Goal: Transaction & Acquisition: Purchase product/service

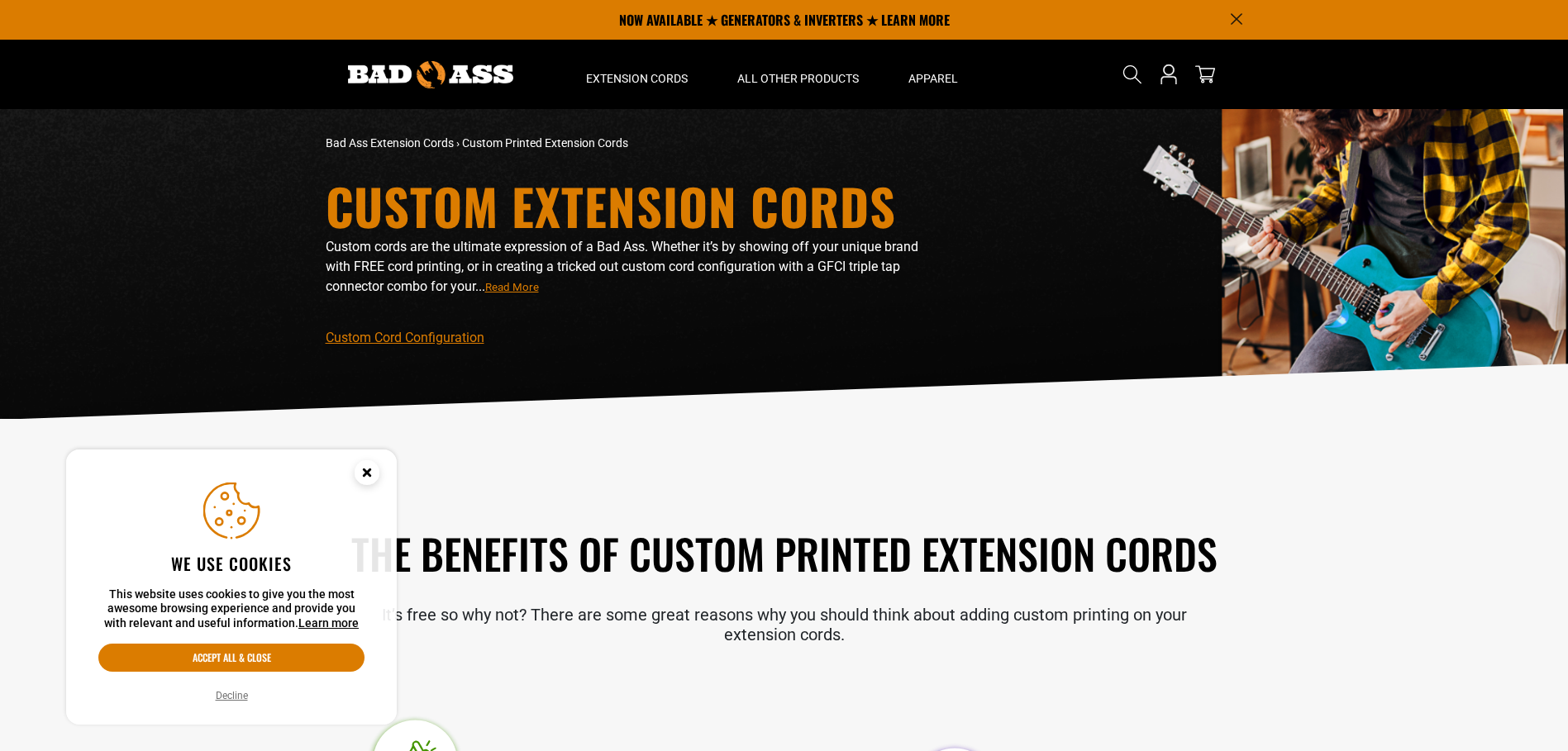
click at [539, 288] on span "Read More" at bounding box center [512, 287] width 54 height 13
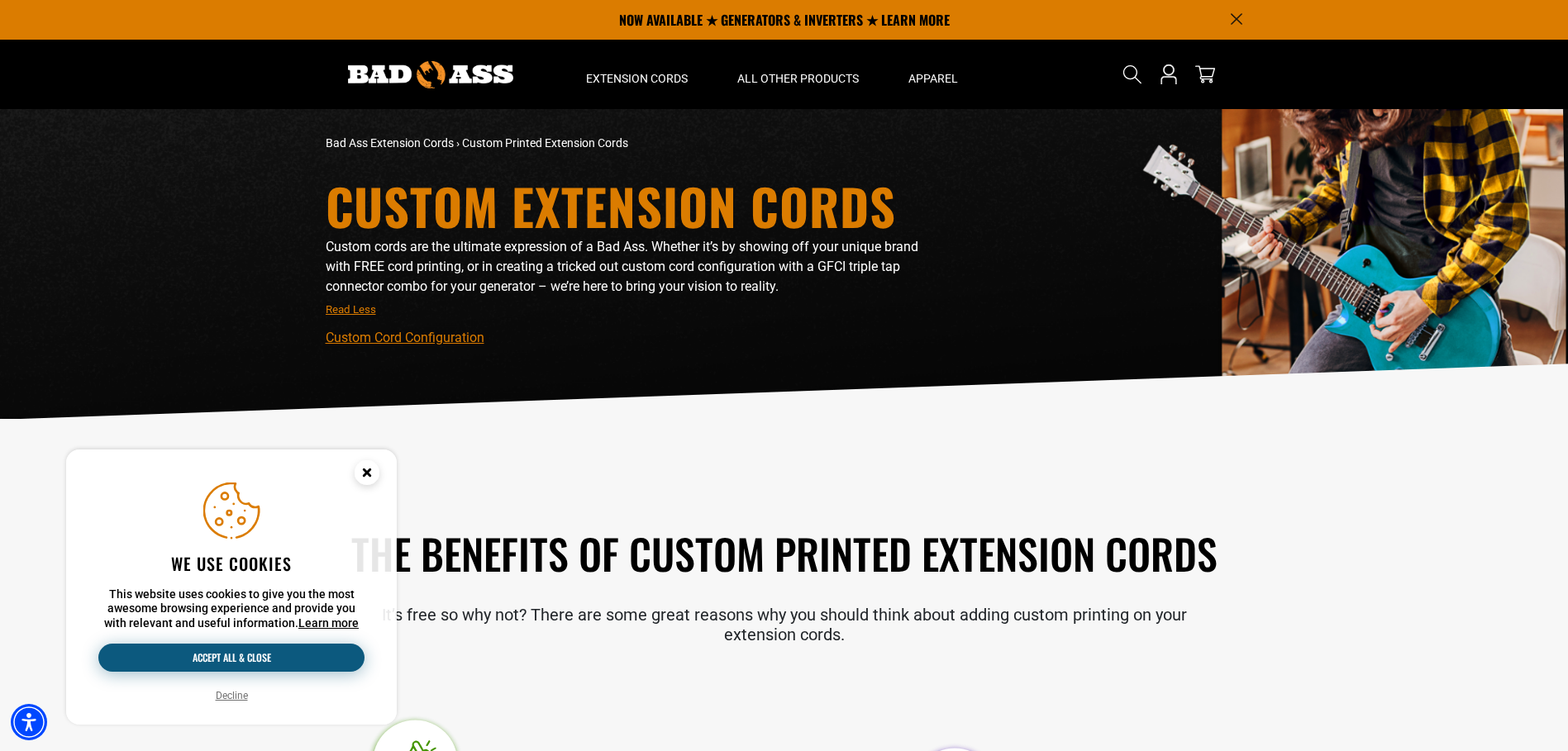
click at [302, 667] on button "Accept all & close" at bounding box center [232, 658] width 266 height 28
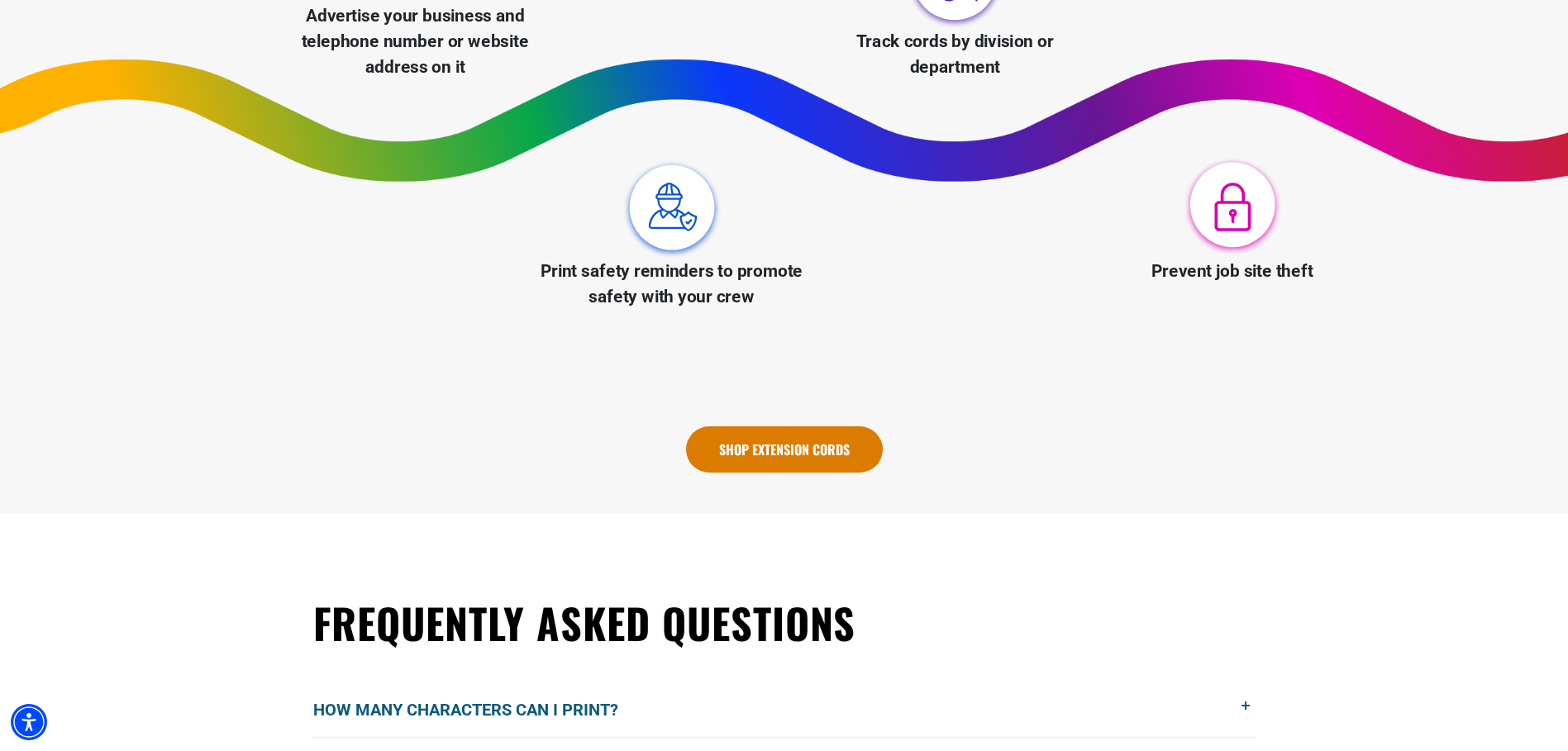
scroll to position [826, 0]
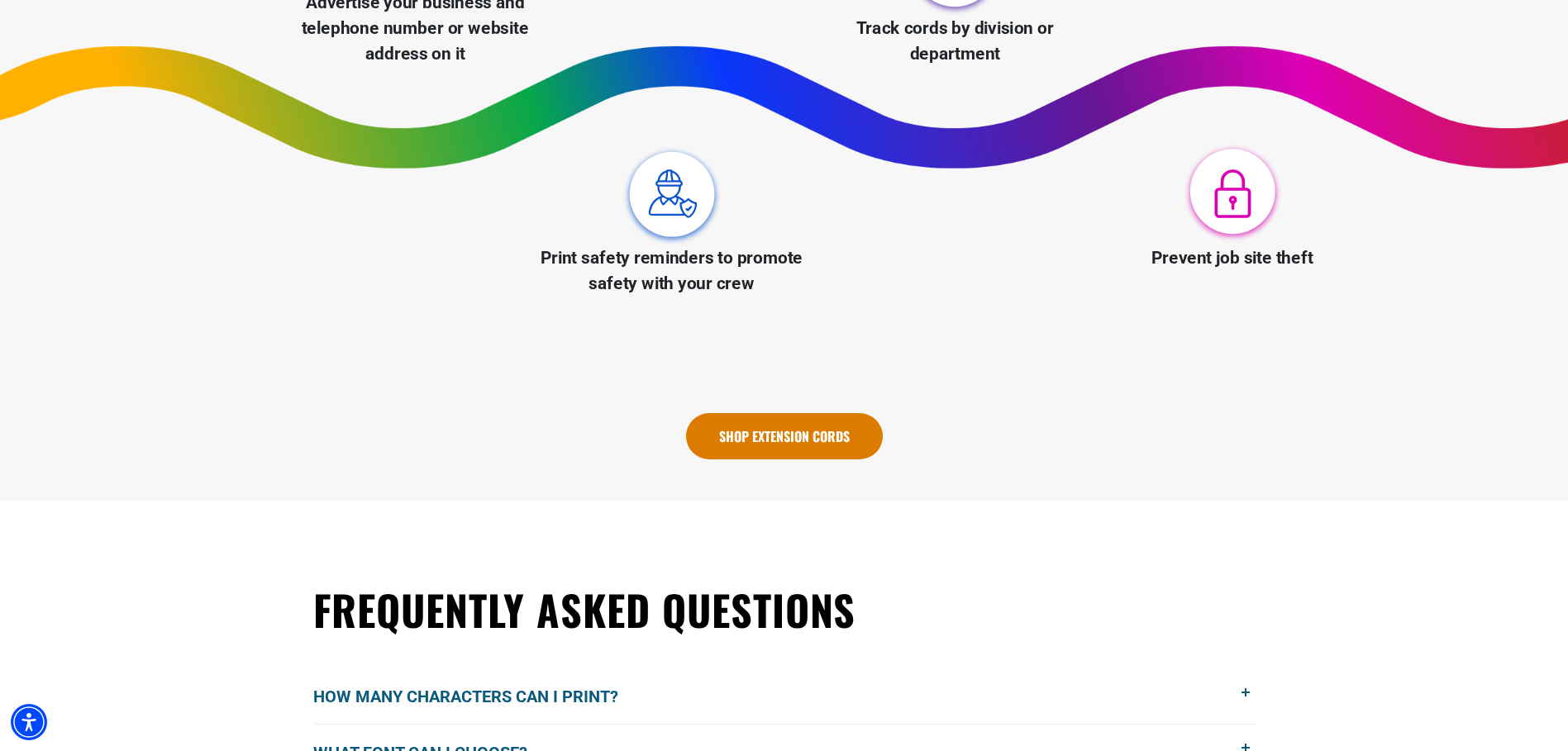
click at [797, 450] on link "Shop Extension Cords" at bounding box center [784, 436] width 197 height 46
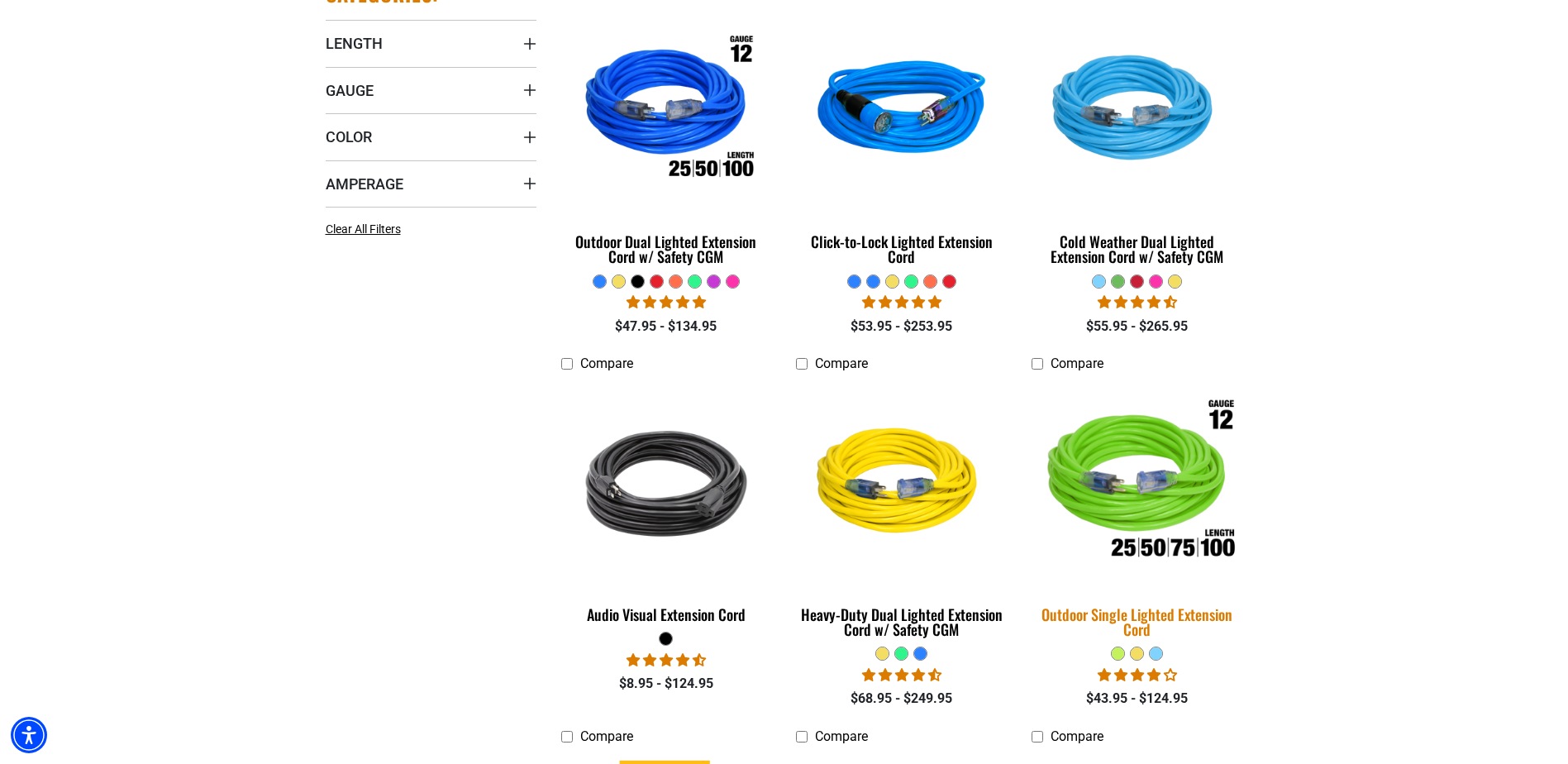
scroll to position [496, 0]
click at [1131, 614] on div "Outdoor Single Lighted Extension Cord" at bounding box center [1136, 621] width 211 height 30
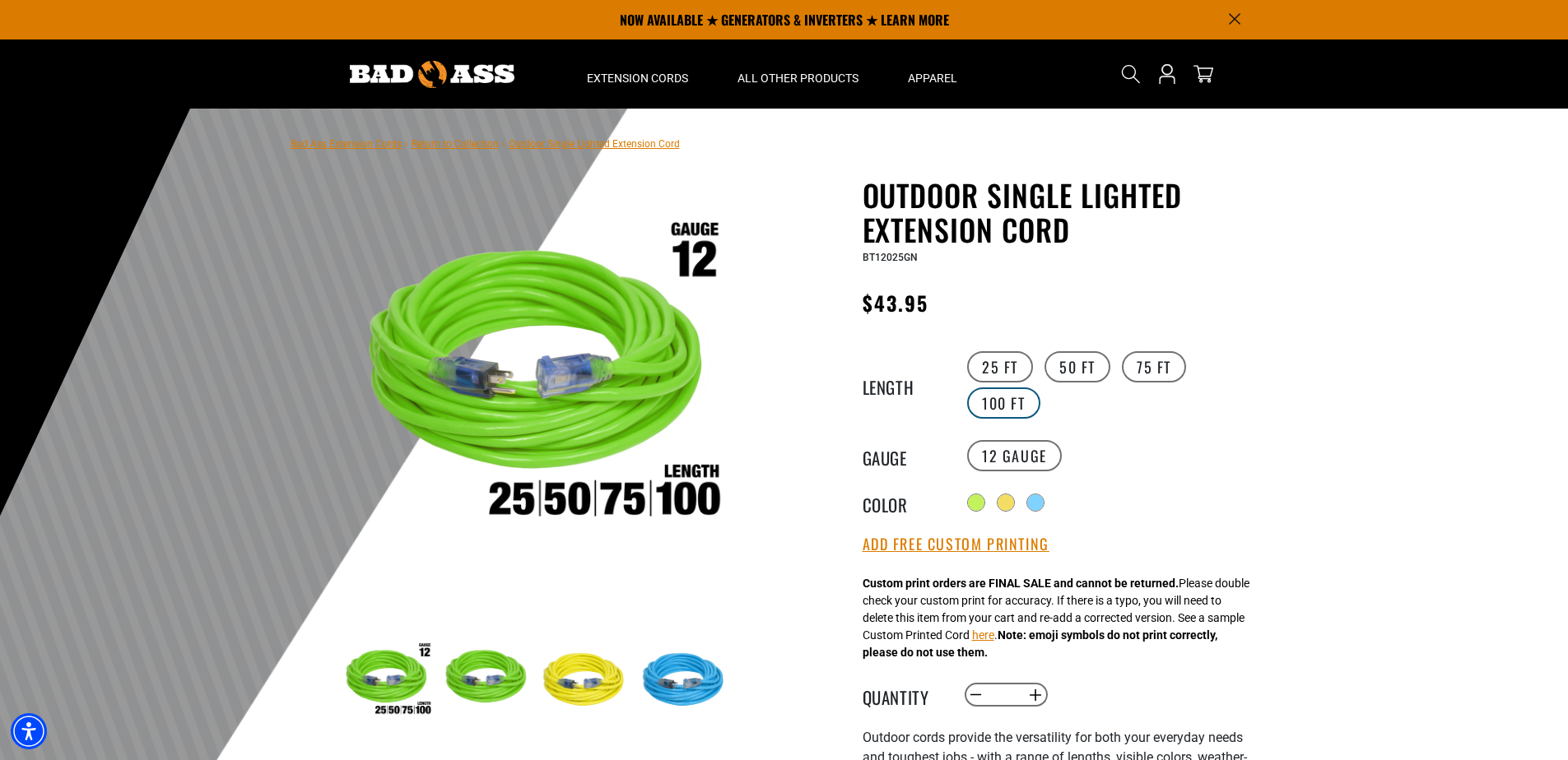
click at [1007, 408] on label "100 FT" at bounding box center [1003, 404] width 73 height 32
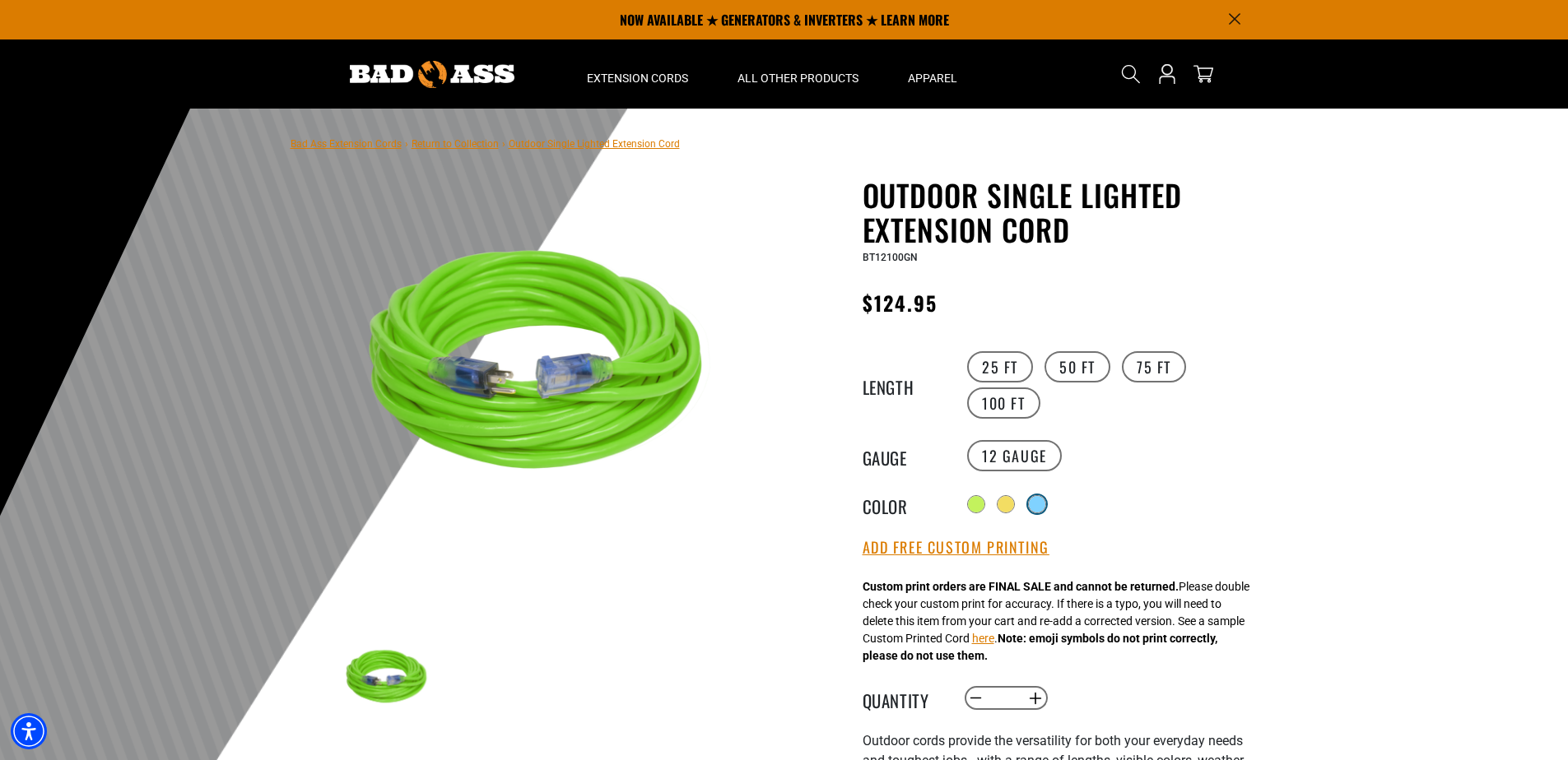
click at [1045, 496] on div at bounding box center [1037, 504] width 17 height 17
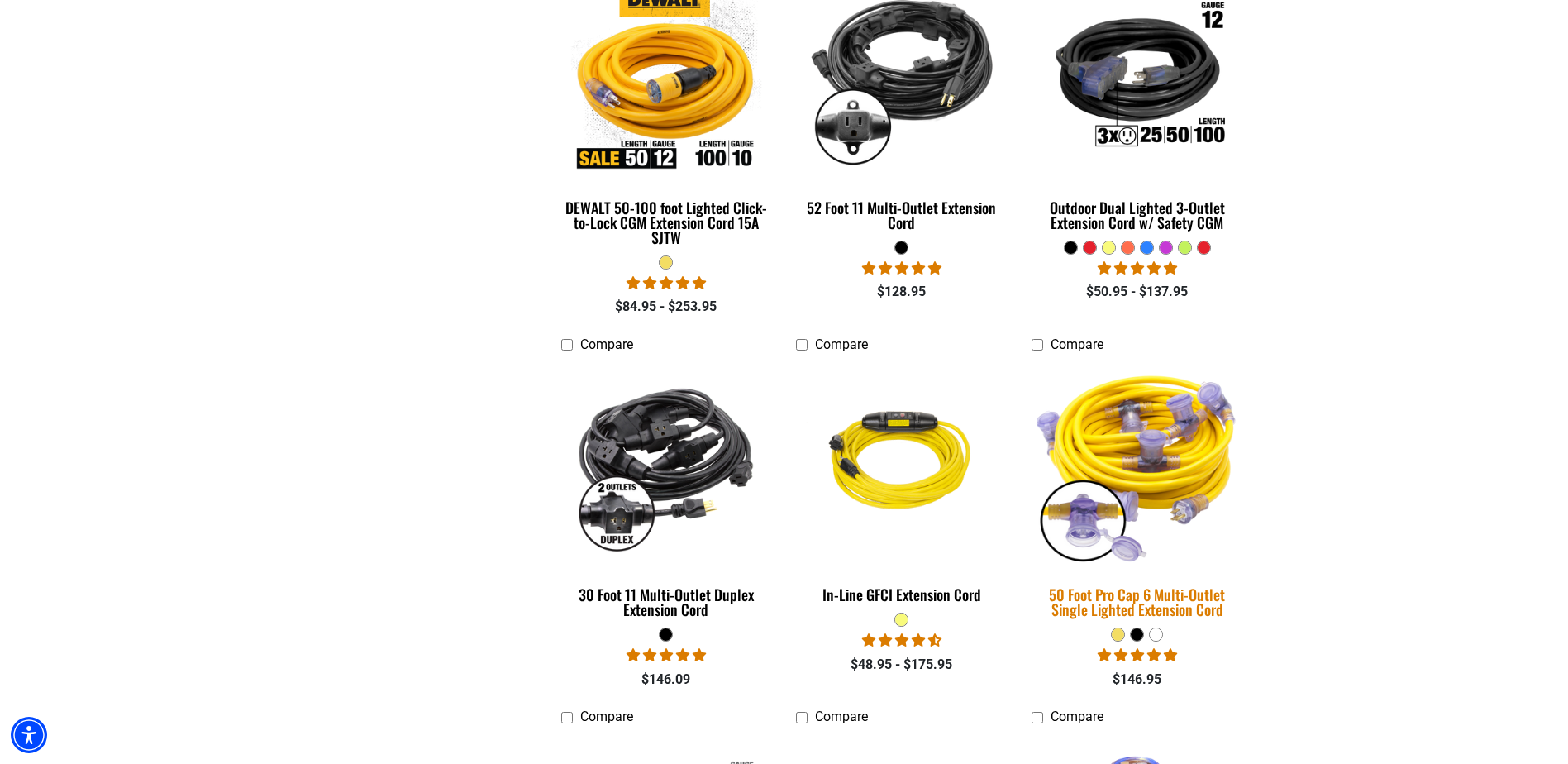
scroll to position [1323, 0]
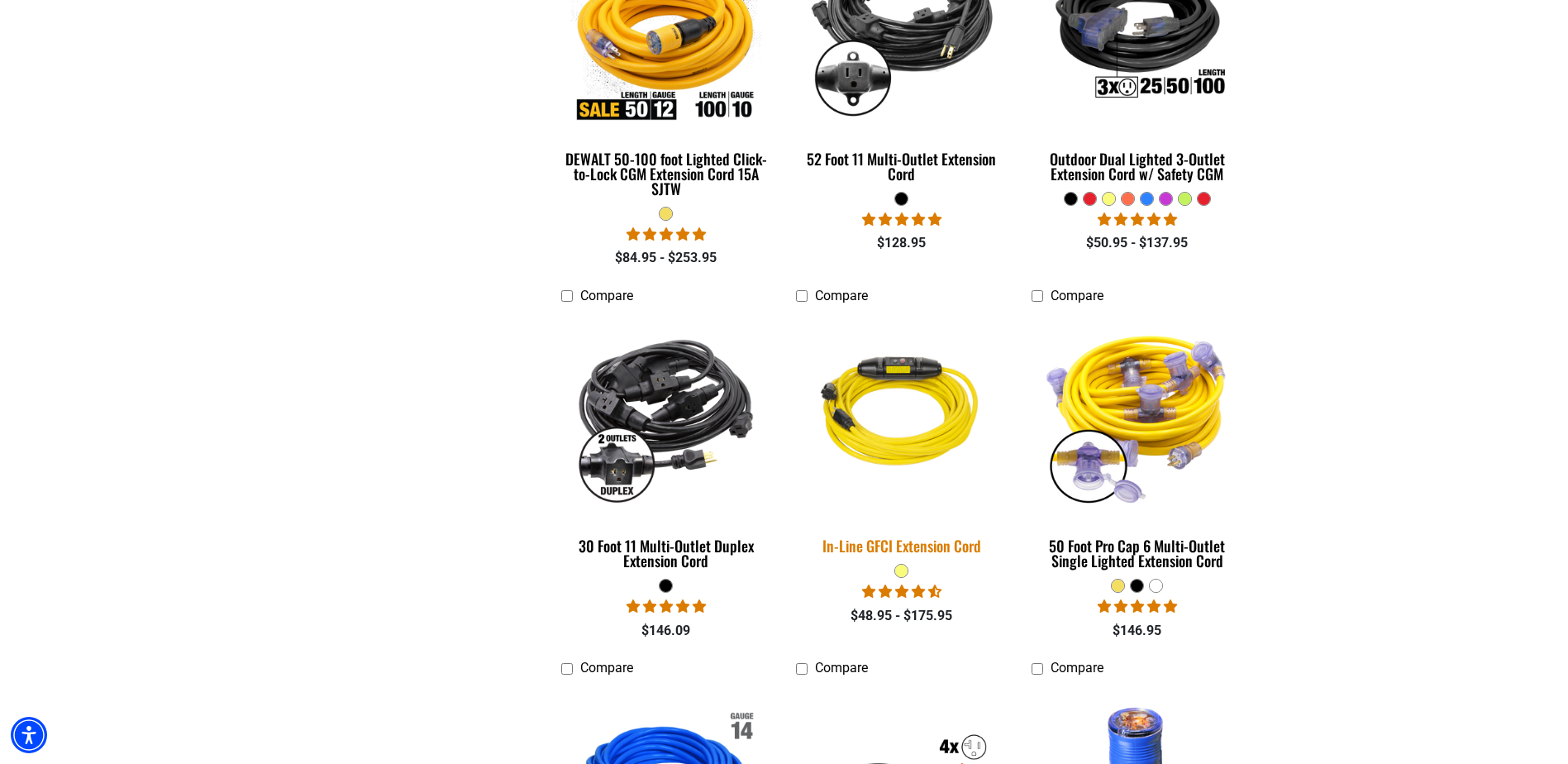
click at [913, 538] on div "In-Line GFCI Extension Cord" at bounding box center [901, 546] width 211 height 15
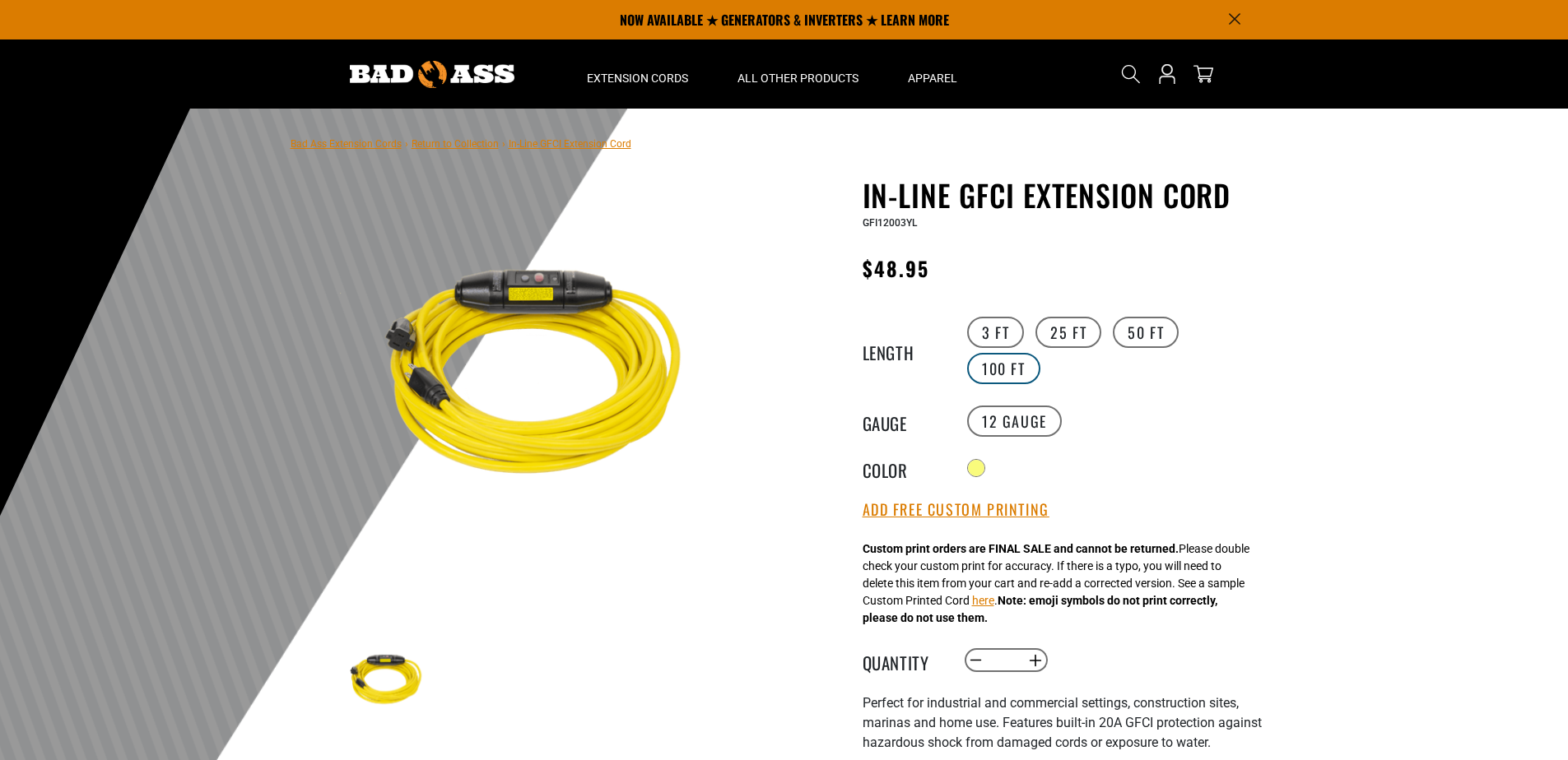
click at [993, 369] on label "100 FT" at bounding box center [1003, 369] width 73 height 32
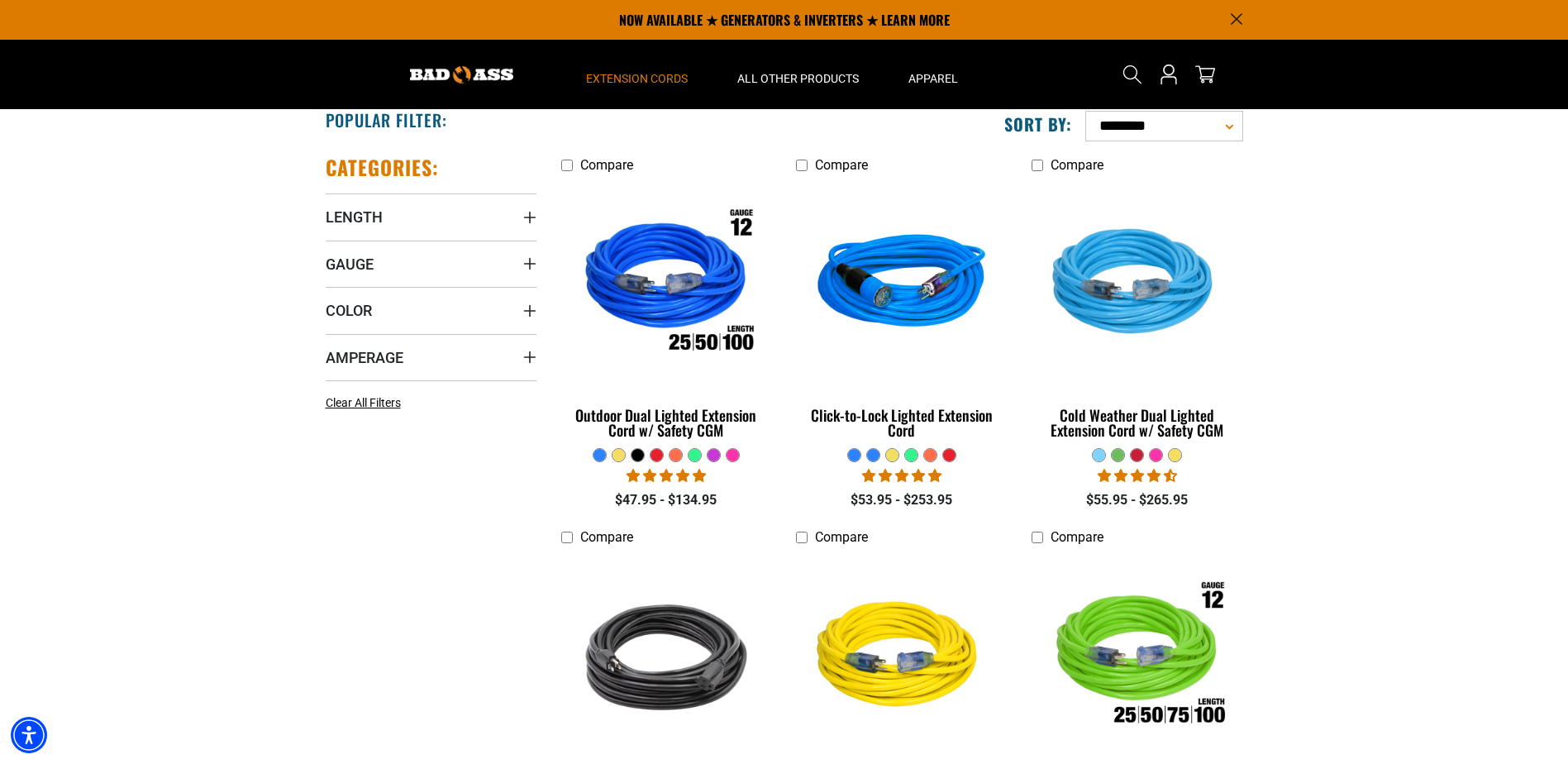
scroll to position [249, 0]
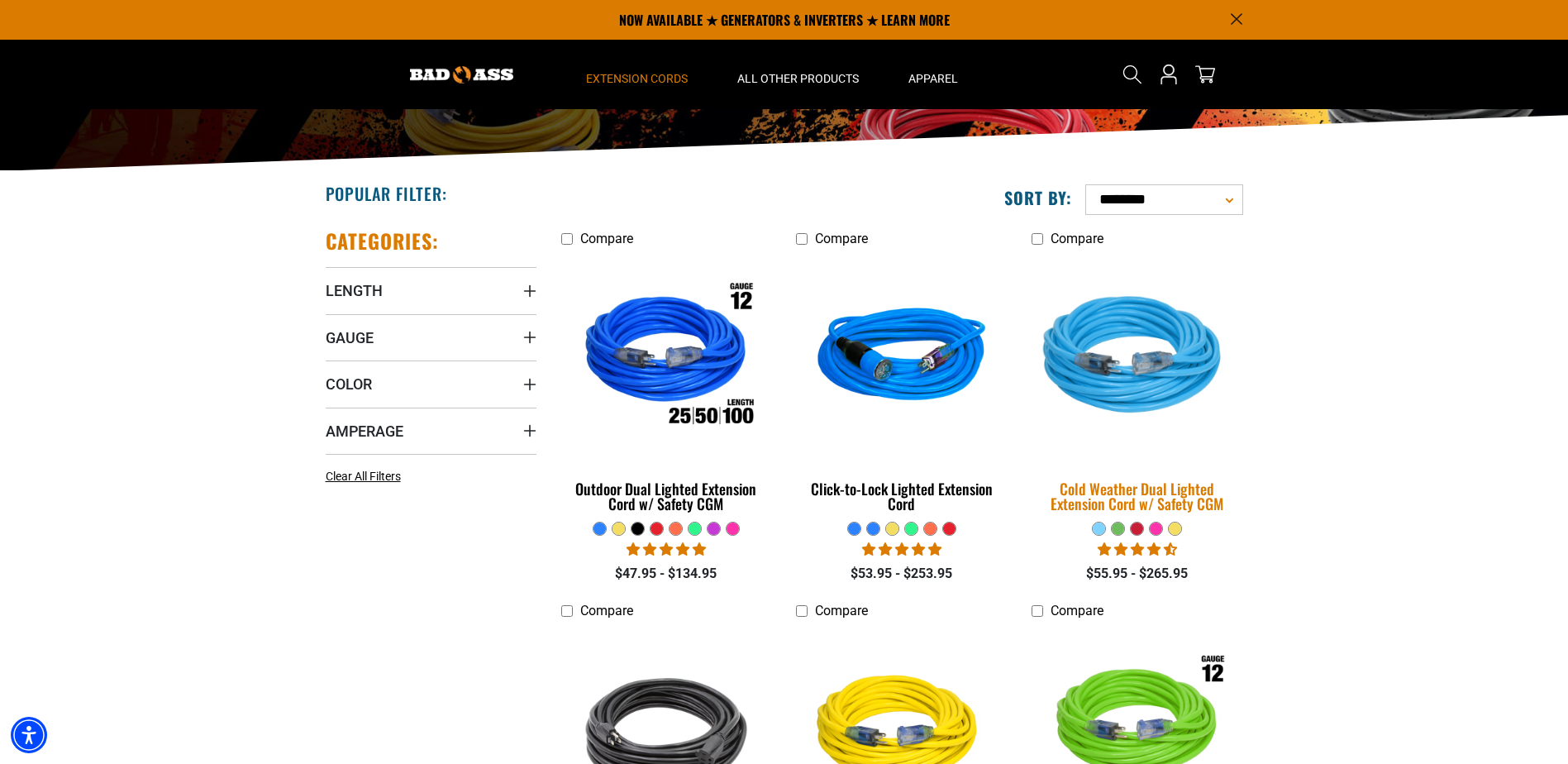
click at [1142, 486] on div "Cold Weather Dual Lighted Extension Cord w/ Safety CGM" at bounding box center [1136, 496] width 211 height 30
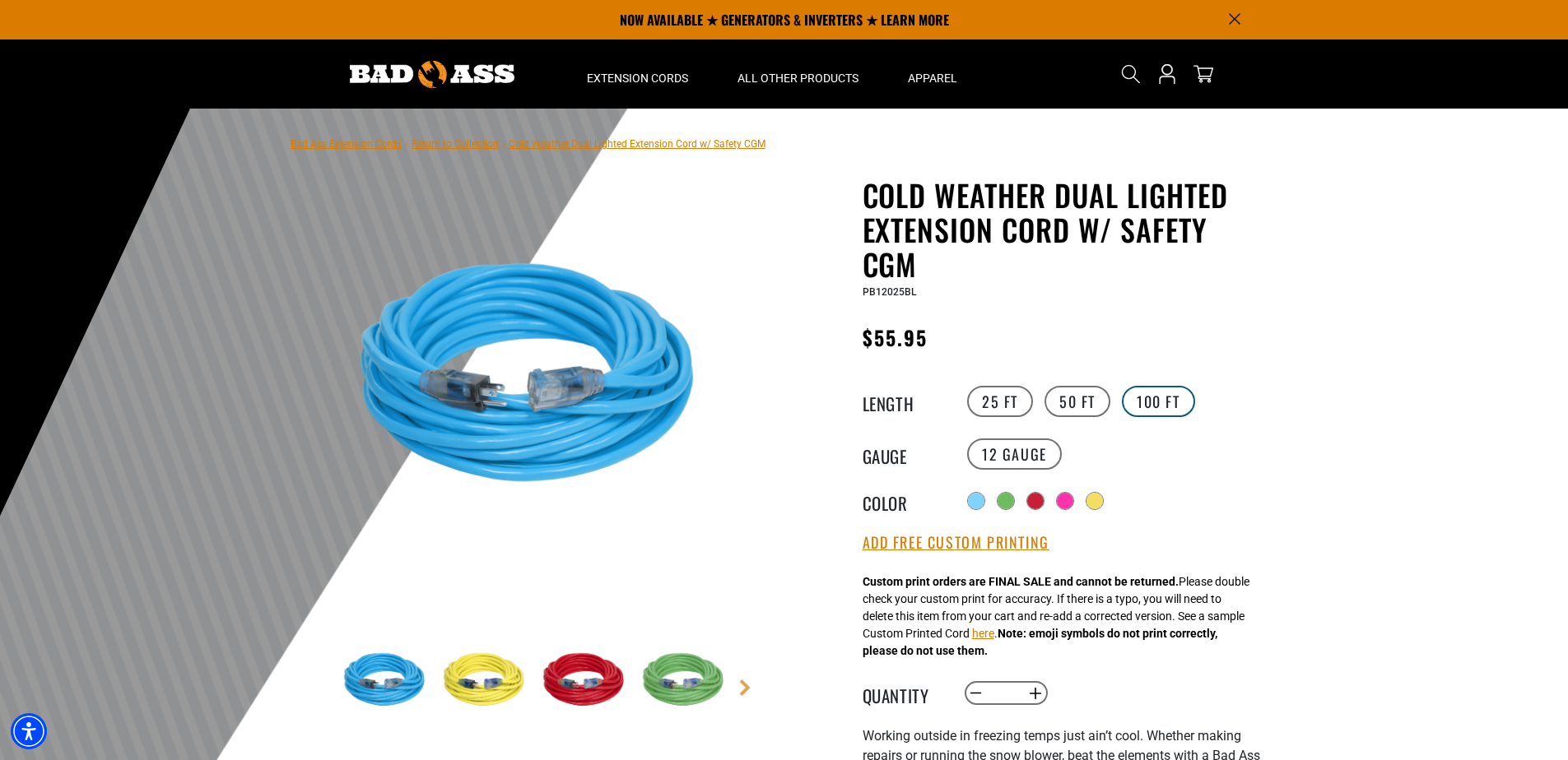
click at [1173, 399] on label "100 FT" at bounding box center [1158, 402] width 73 height 32
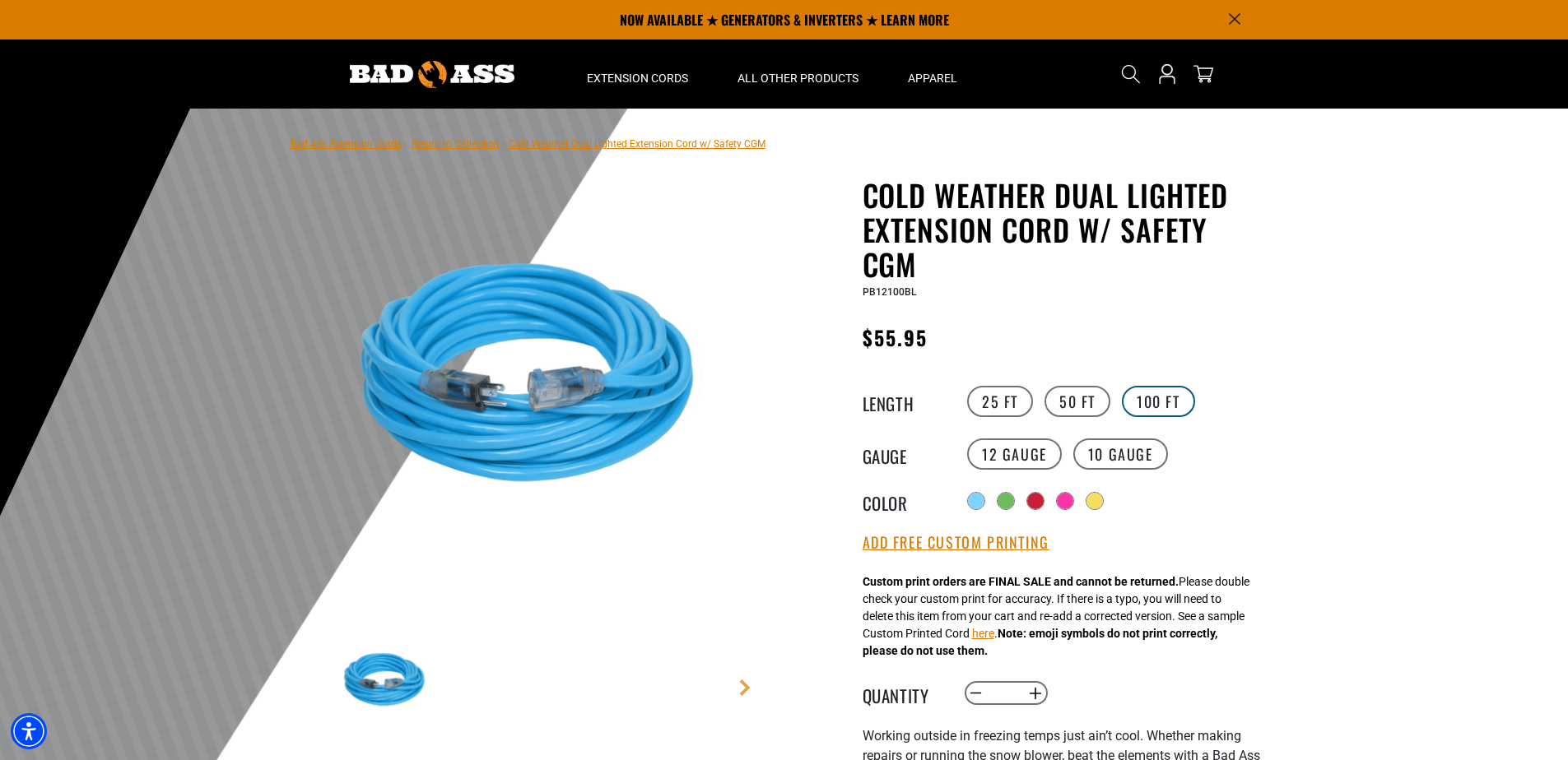
click at [1173, 399] on label "100 FT" at bounding box center [1158, 402] width 73 height 32
drag, startPoint x: 1173, startPoint y: 399, endPoint x: 1298, endPoint y: 441, distance: 131.9
click at [1297, 441] on div at bounding box center [784, 511] width 1568 height 807
click at [1152, 404] on label "100 FT" at bounding box center [1158, 402] width 73 height 32
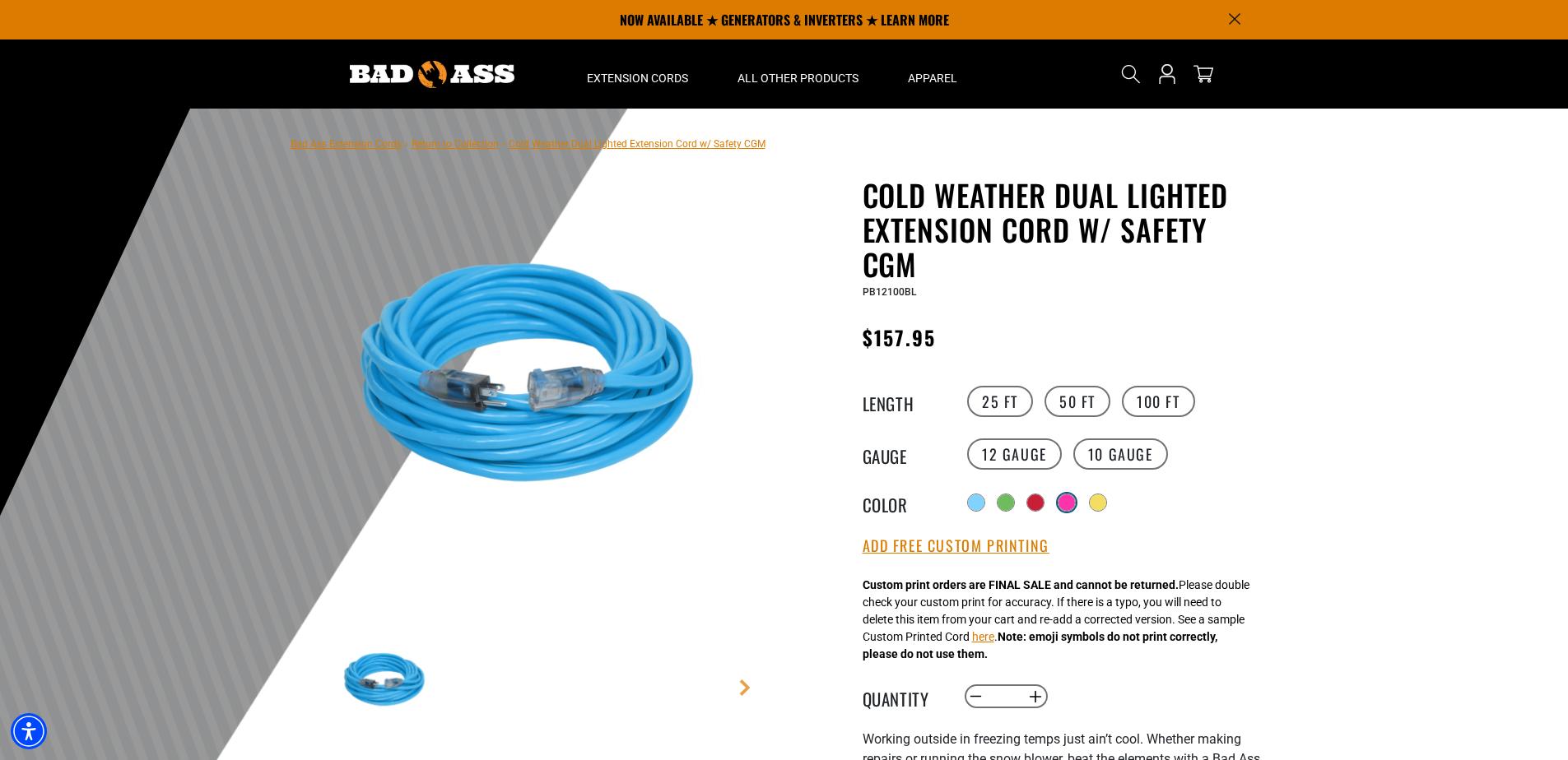
click at [1073, 497] on div at bounding box center [1067, 503] width 17 height 17
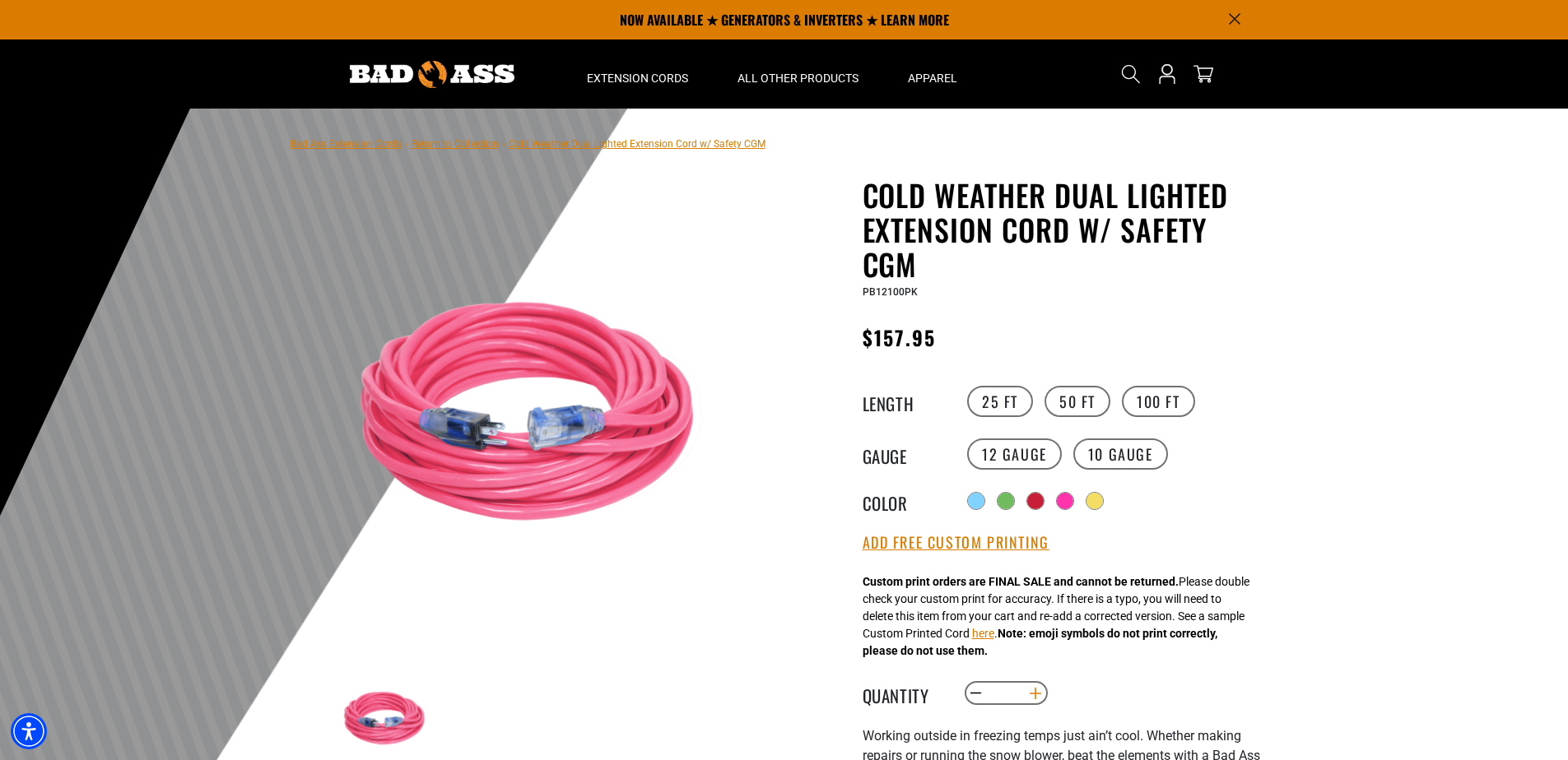
click at [1028, 703] on button "Increase quantity for Cold Weather Dual Lighted Extension Cord w/ Safety CGM" at bounding box center [1035, 693] width 26 height 28
type input "*"
click at [994, 549] on button "Add Free Custom Printing" at bounding box center [956, 543] width 187 height 18
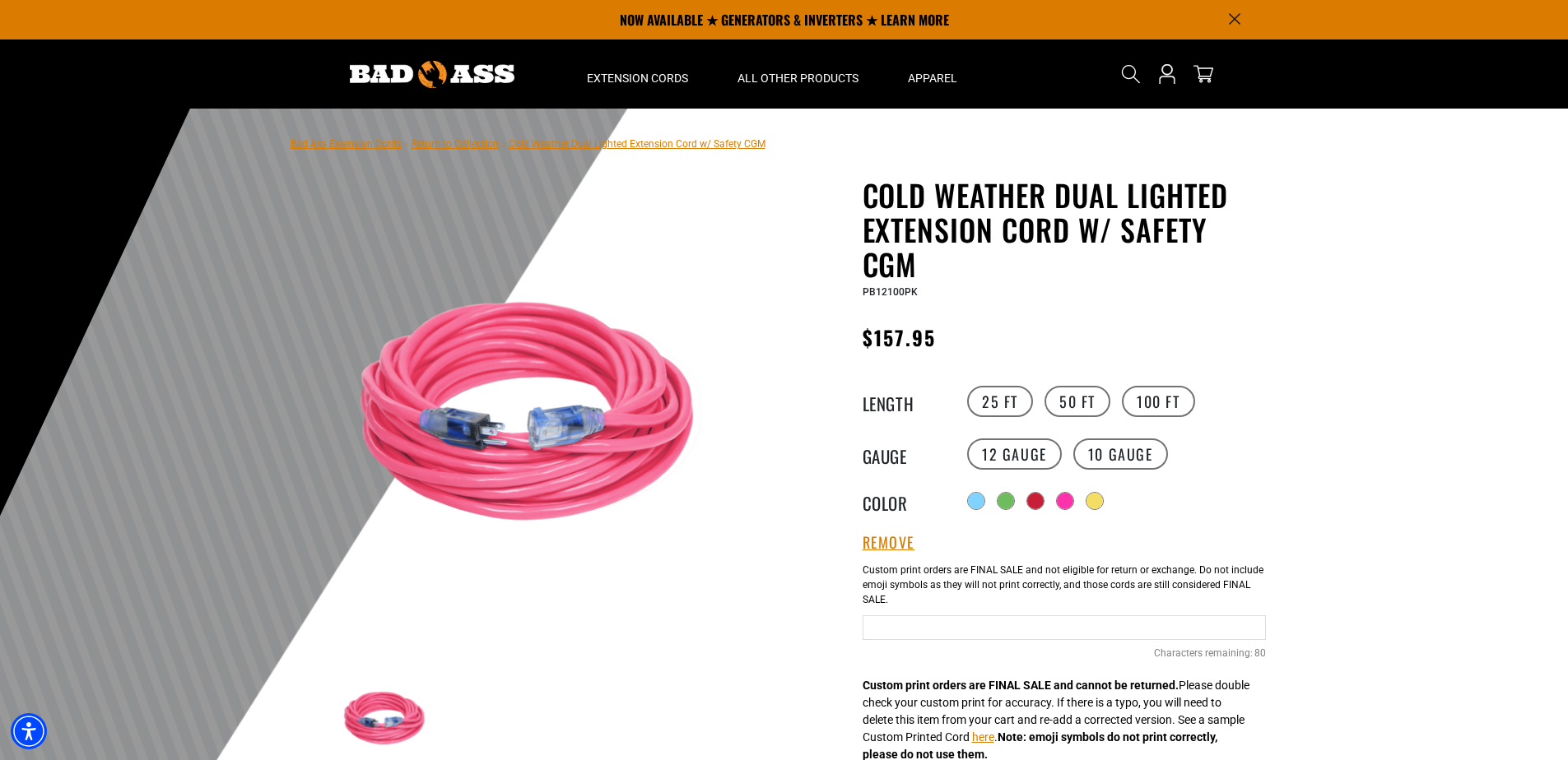
click at [1023, 638] on input "text" at bounding box center [1064, 628] width 403 height 25
type input "**********"
click at [1321, 559] on div at bounding box center [784, 511] width 1568 height 807
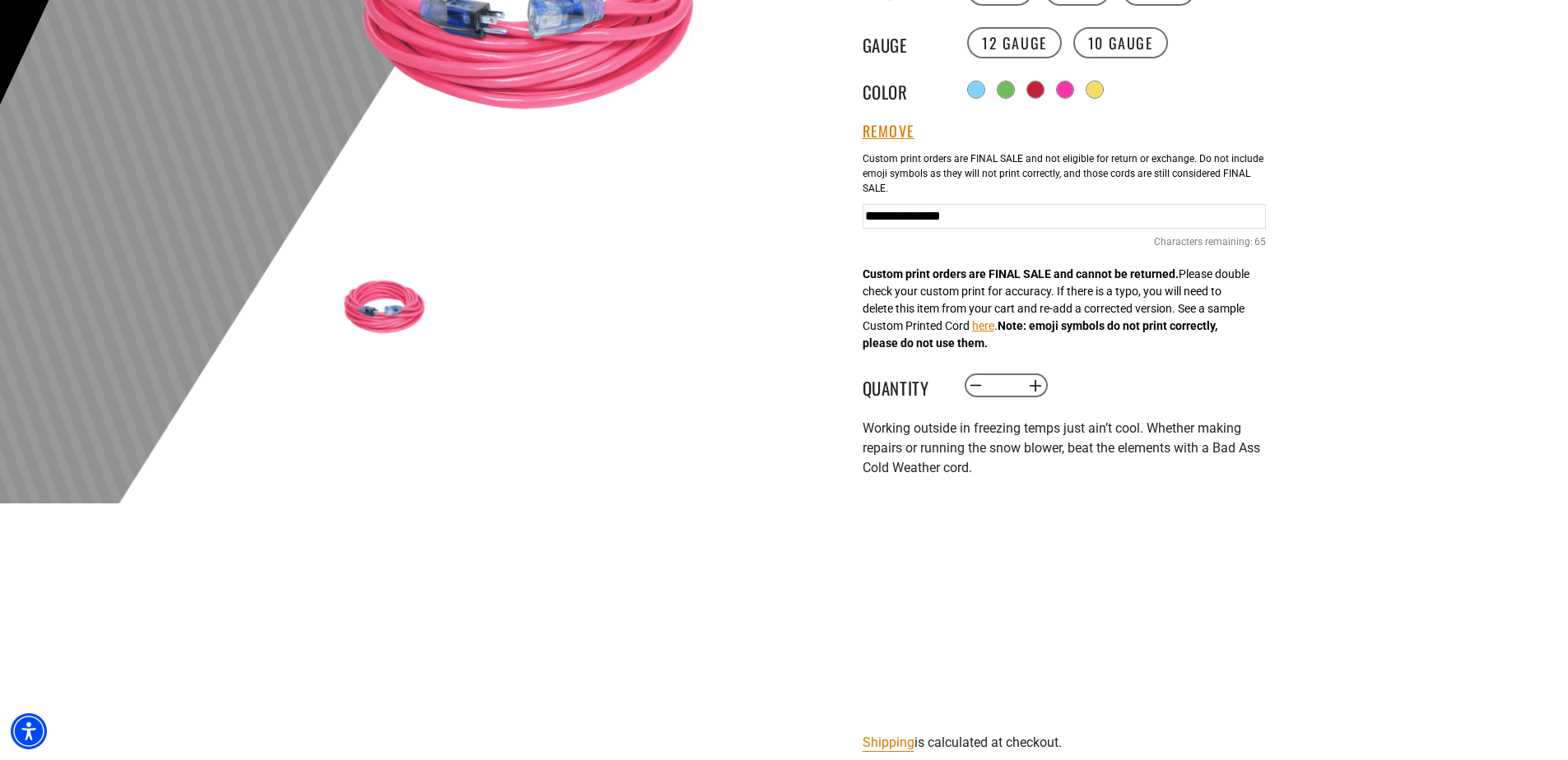
click at [1306, 541] on div "Bad Ass Extension Cords › Return to Collection › Cold Weather Dual Lighted Exte…" at bounding box center [784, 404] width 1568 height 1414
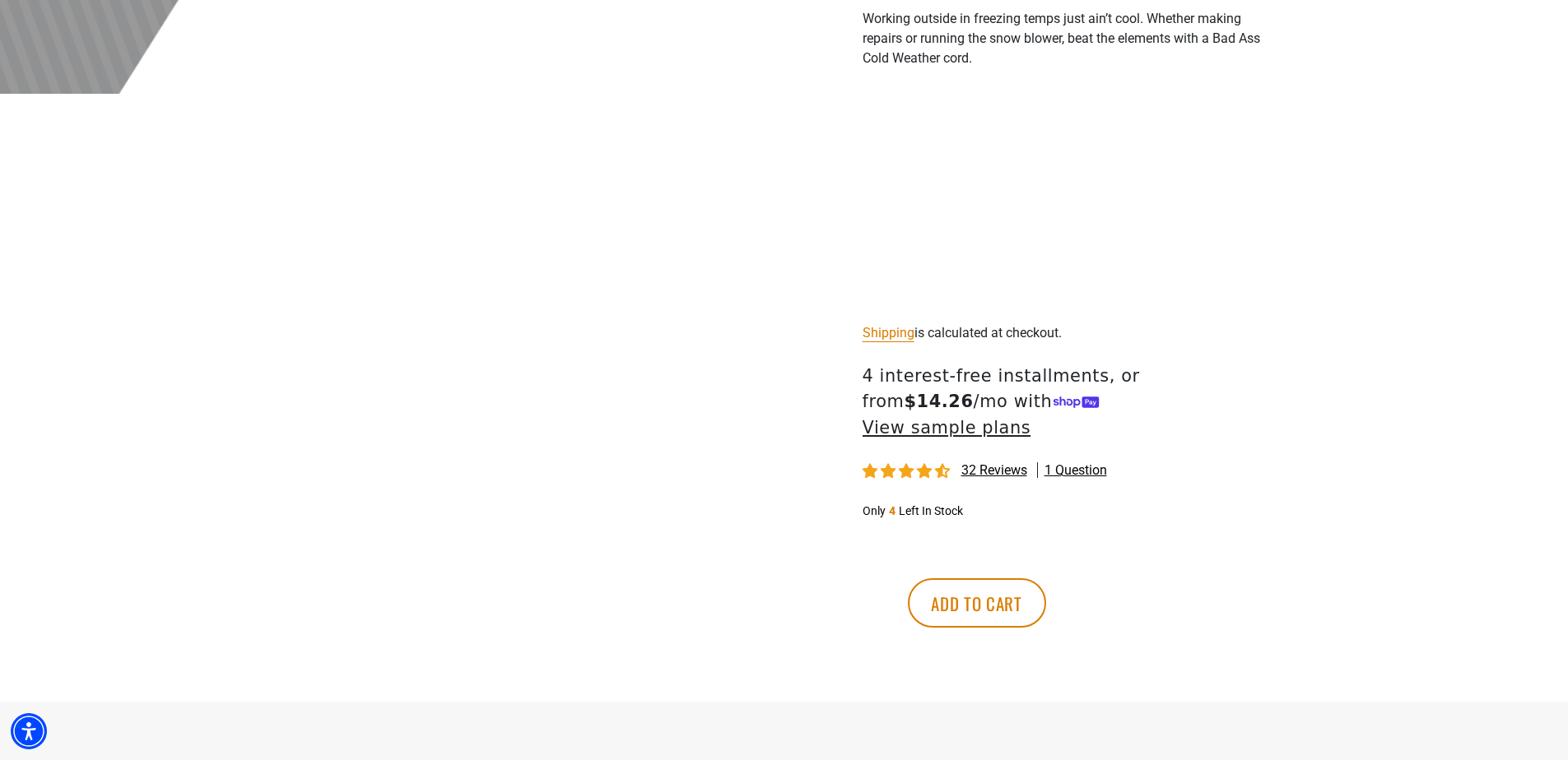
scroll to position [822, 0]
click at [1046, 577] on button "Add to cart" at bounding box center [977, 601] width 138 height 49
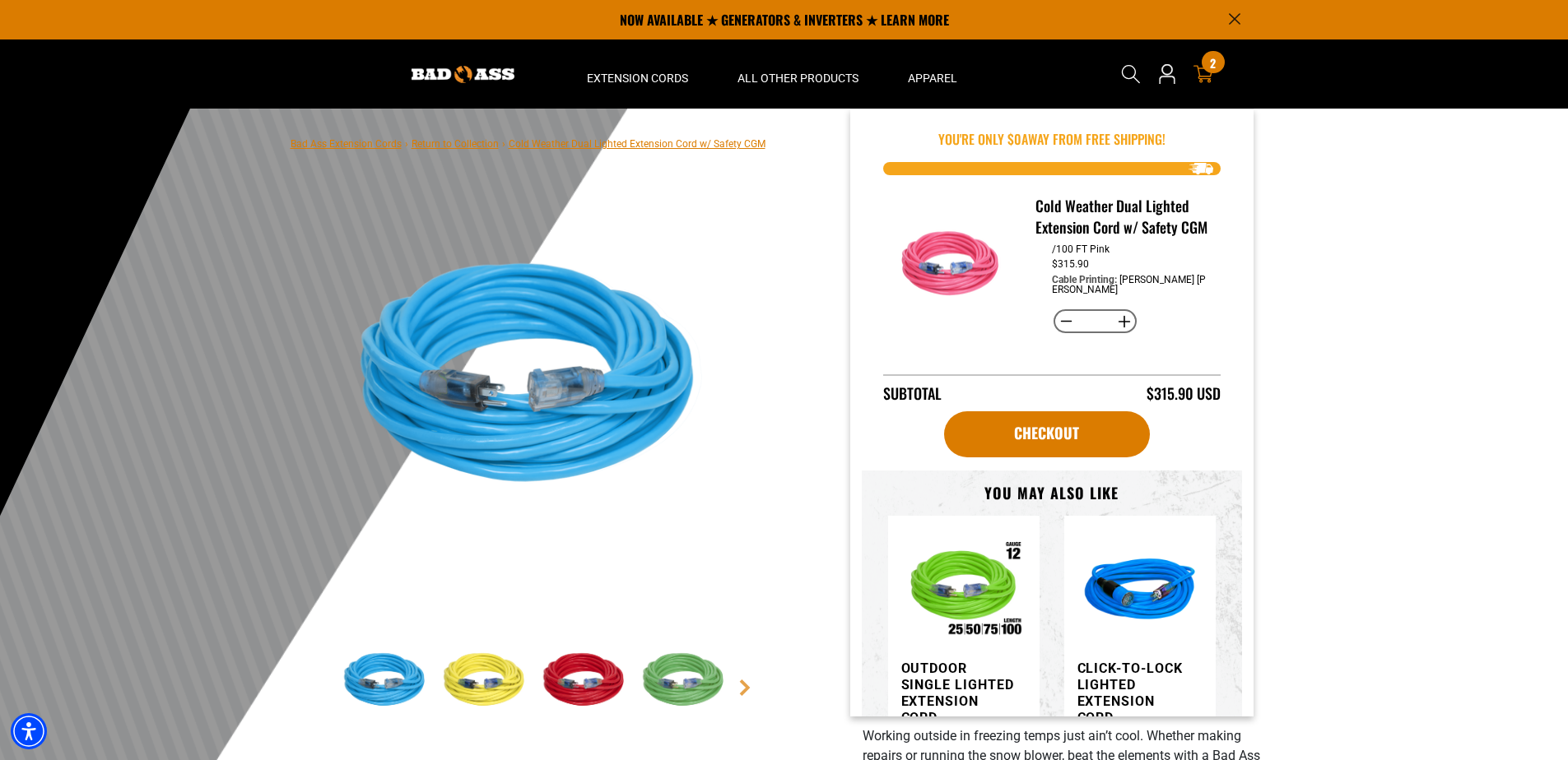
click at [1217, 69] on div "2 2 items" at bounding box center [1212, 62] width 22 height 22
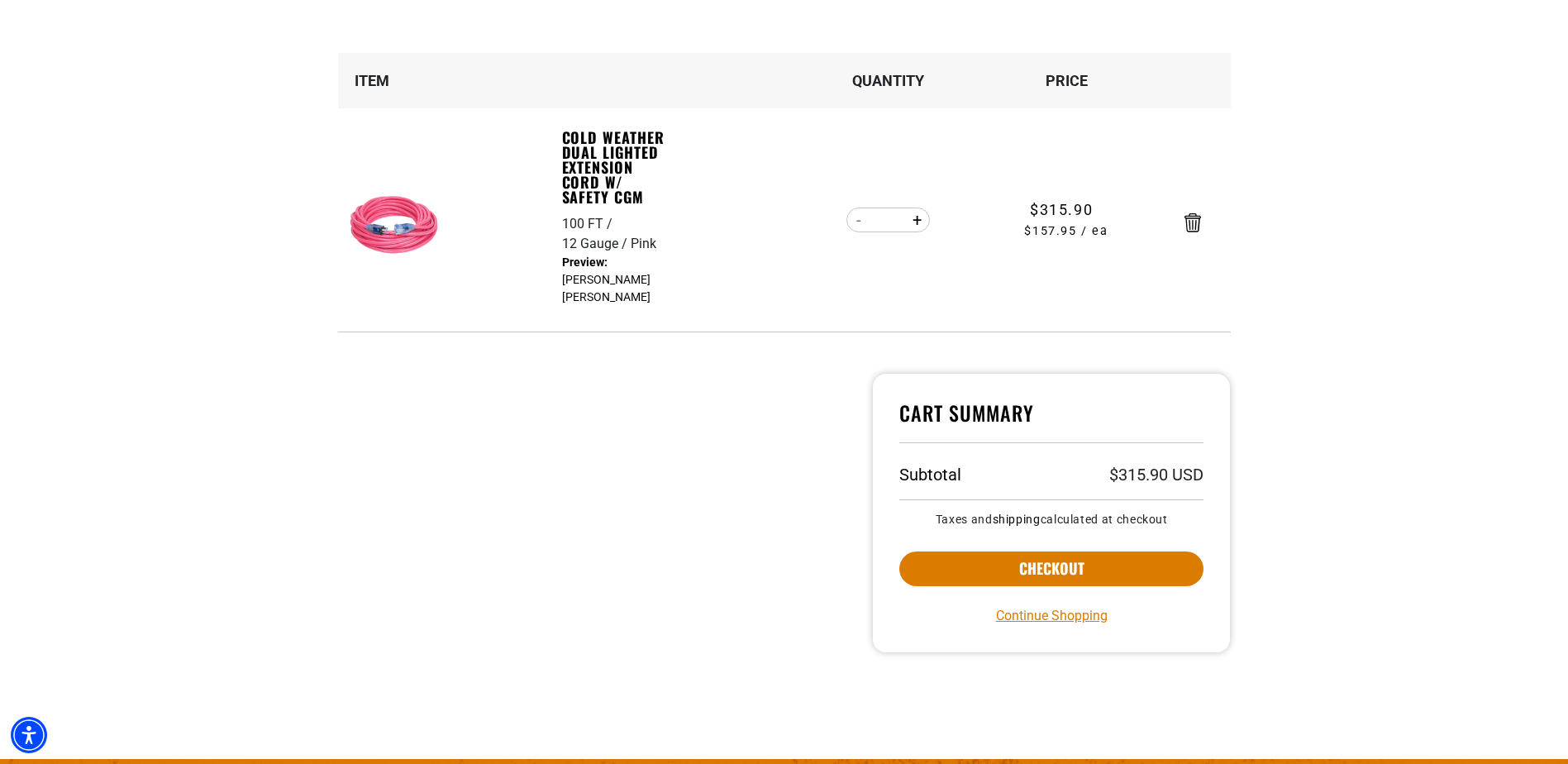
scroll to position [249, 0]
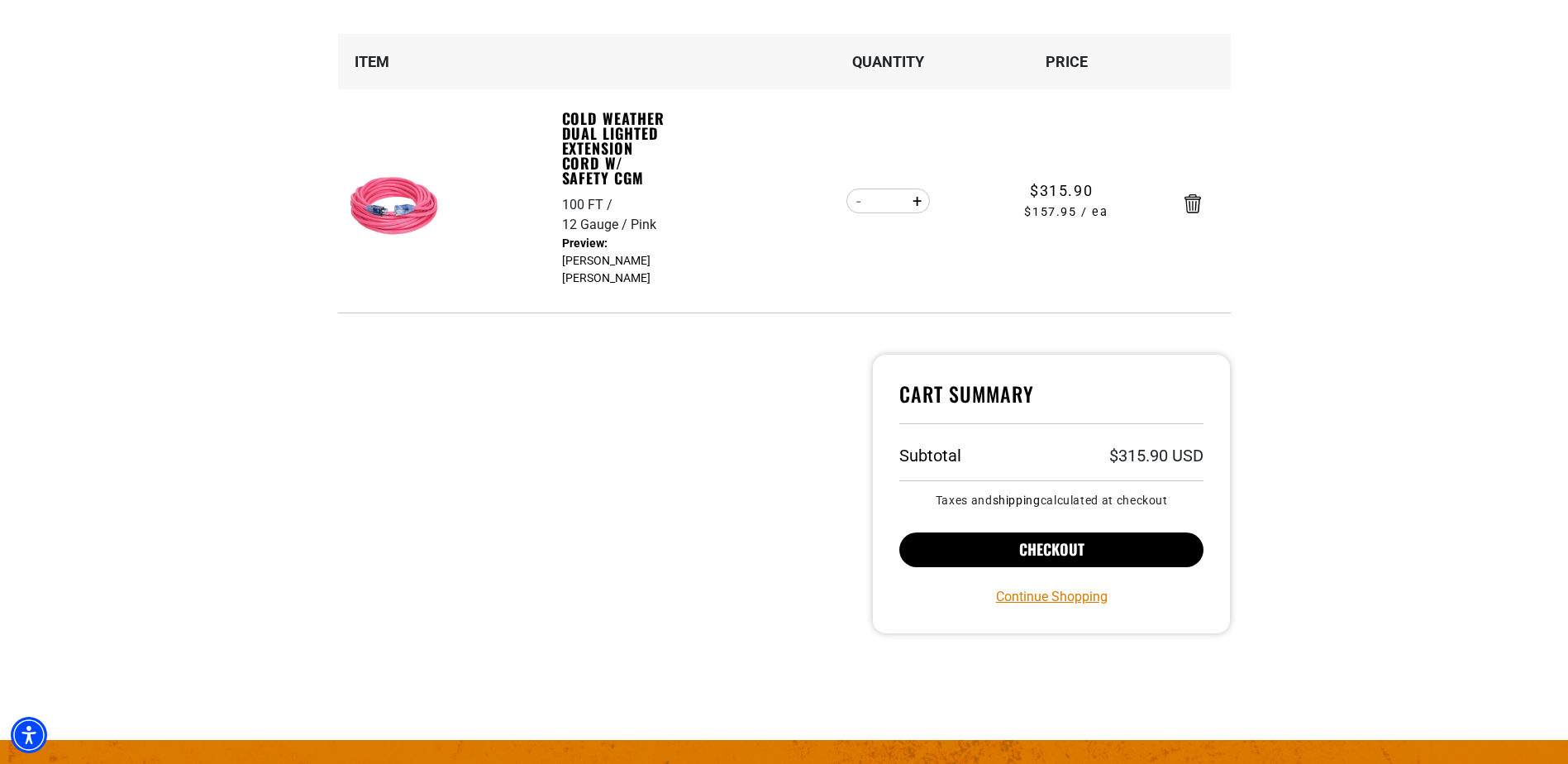
click at [1059, 554] on button "Checkout" at bounding box center [1051, 551] width 305 height 35
